Goal: Navigation & Orientation: Find specific page/section

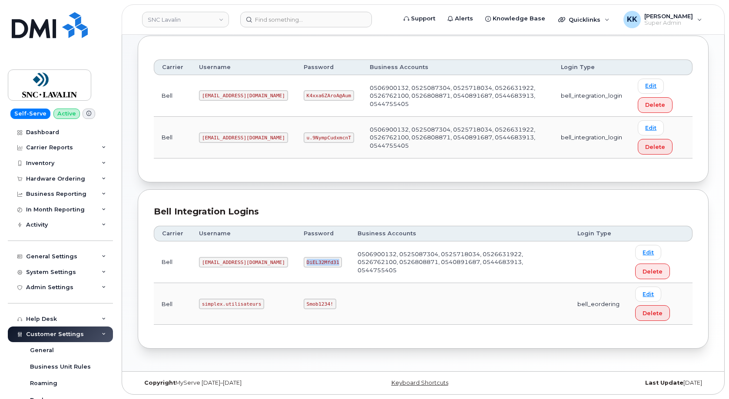
scroll to position [250, 0]
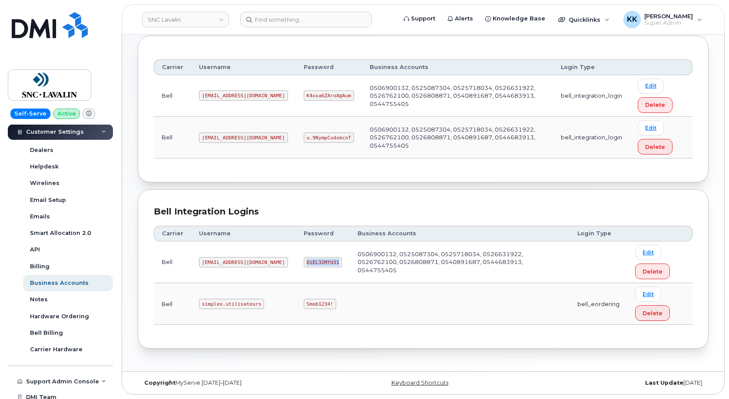
click at [648, 186] on section "Carrier Logins Add Carrier Login Accounts Logins Bell NAGs Carrier Username Pas…" at bounding box center [423, 144] width 571 height 410
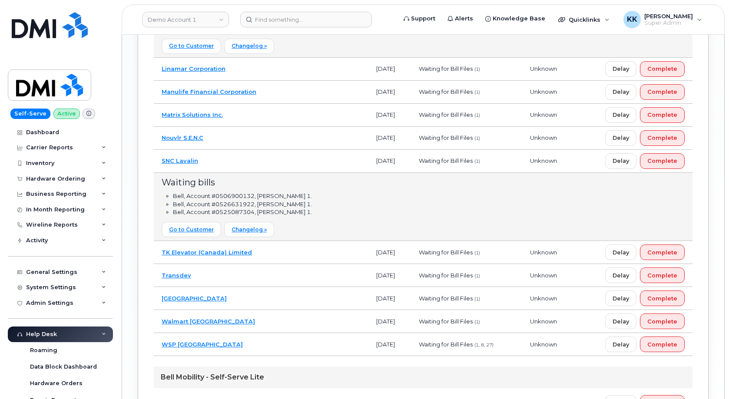
scroll to position [1685, 0]
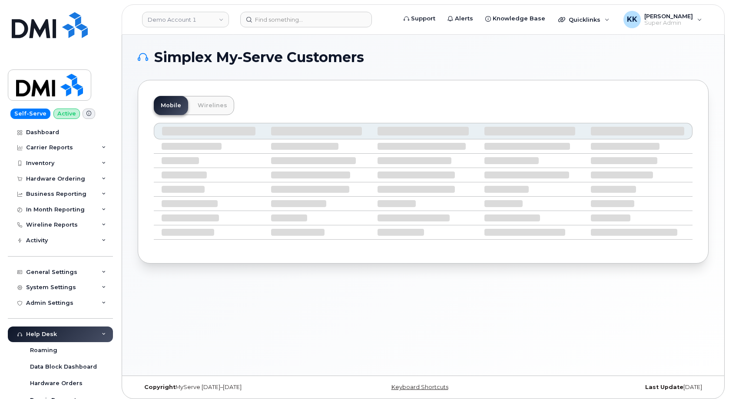
click at [264, 342] on div "Simplex My-Serve Customers Mobile Wirelines" at bounding box center [423, 205] width 602 height 341
click at [448, 72] on div "Simplex My-Serve Customers Mobile Wirelines" at bounding box center [423, 156] width 571 height 213
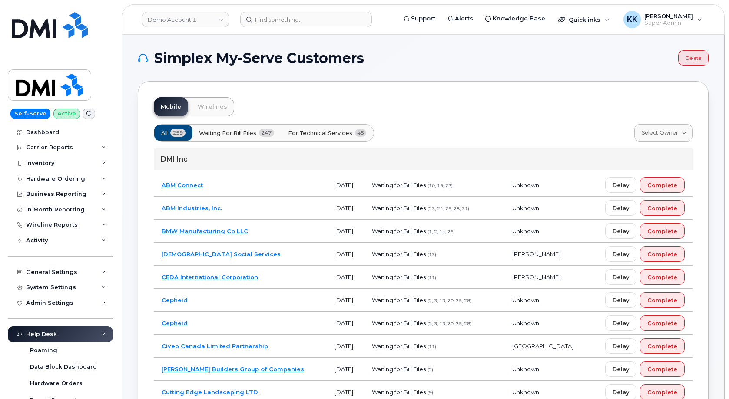
click at [333, 132] on span "For Technical Services" at bounding box center [320, 133] width 64 height 8
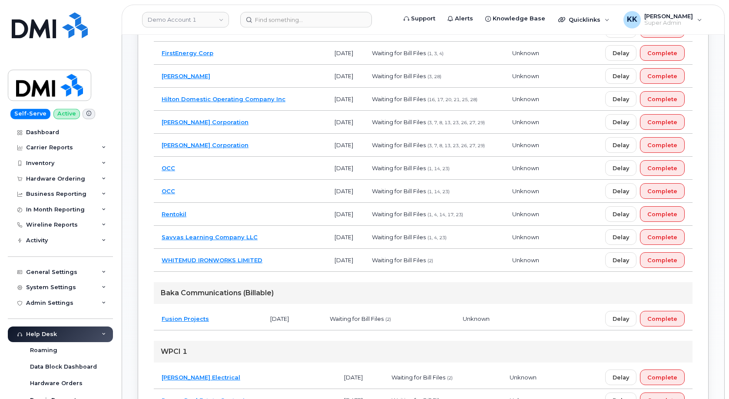
scroll to position [399, 0]
